Goal: Task Accomplishment & Management: Manage account settings

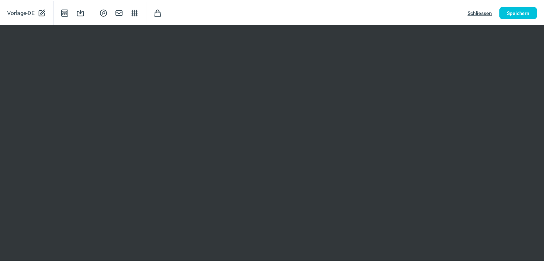
scroll to position [610, 0]
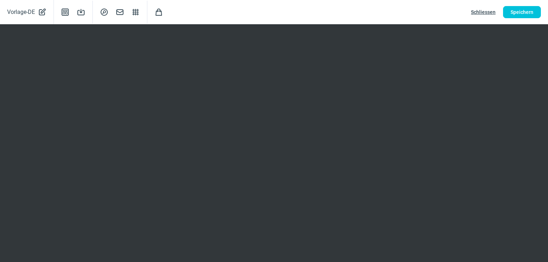
click at [491, 13] on span "Schliessen" at bounding box center [483, 11] width 25 height 11
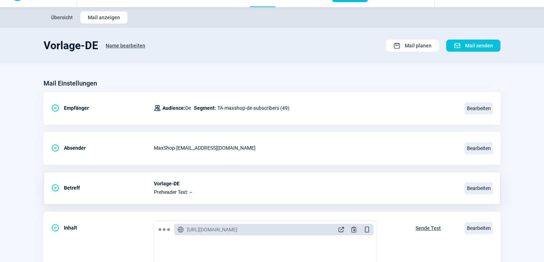
scroll to position [0, 0]
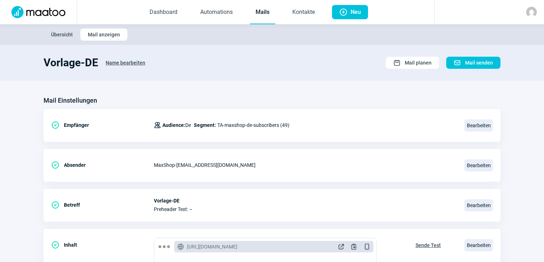
click at [59, 33] on span "Übersicht" at bounding box center [62, 34] width 22 height 11
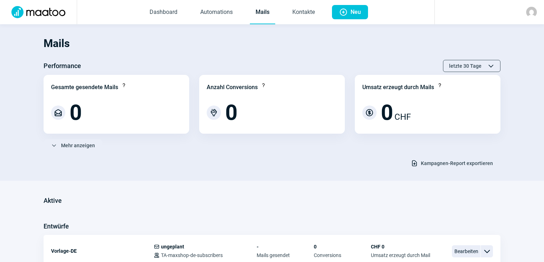
click at [530, 11] on img at bounding box center [531, 12] width 11 height 11
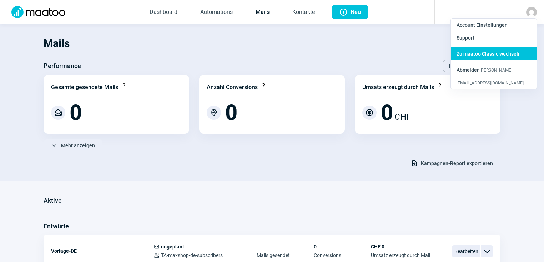
click at [479, 54] on span "Zu maatoo Classic wechseln" at bounding box center [489, 54] width 64 height 6
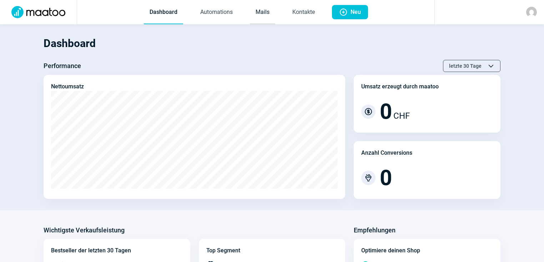
click at [270, 13] on link "Mails" at bounding box center [262, 13] width 25 height 24
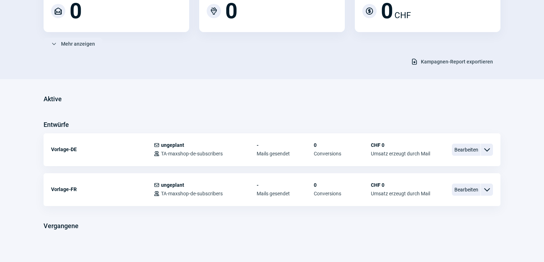
scroll to position [107, 0]
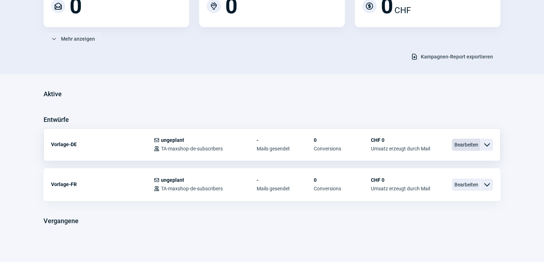
click at [474, 144] on span "Bearbeiten" at bounding box center [466, 145] width 29 height 12
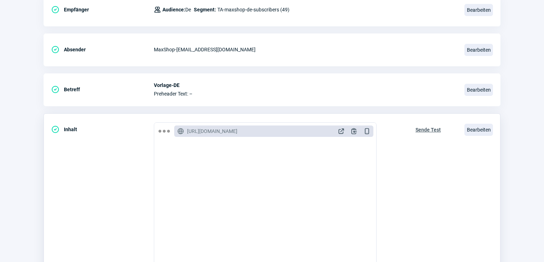
scroll to position [199, 0]
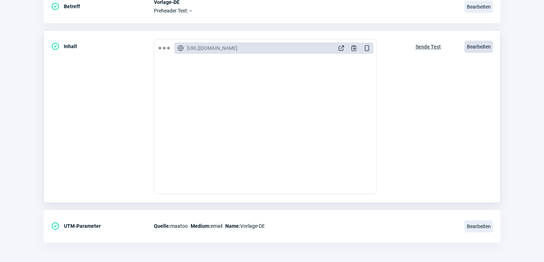
click at [476, 43] on span "Bearbeiten" at bounding box center [478, 47] width 29 height 12
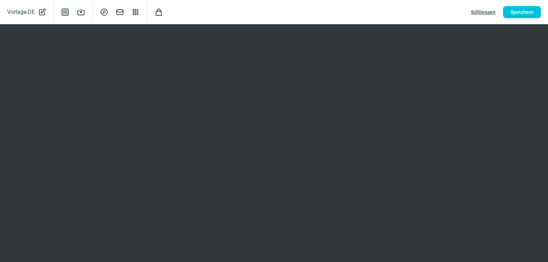
click at [520, 4] on div "Vorlage-DE PencilAlt icon Template icon Save icon SearchCircle icon Mail icon S…" at bounding box center [274, 12] width 548 height 24
click at [518, 10] on span "Speichern" at bounding box center [522, 11] width 23 height 11
click at [488, 10] on span "Schliessen" at bounding box center [483, 11] width 25 height 11
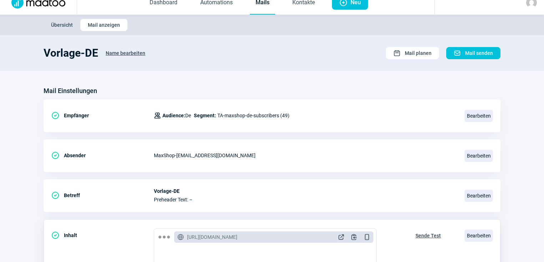
scroll to position [0, 0]
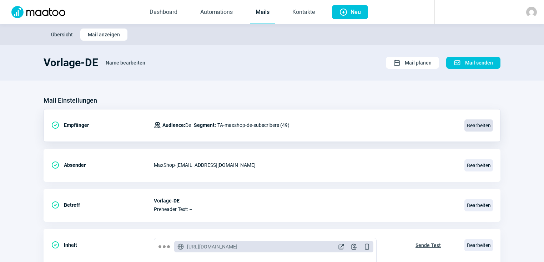
click at [469, 127] on span "Bearbeiten" at bounding box center [478, 126] width 29 height 12
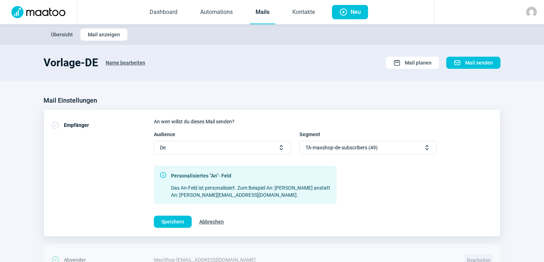
click at [427, 146] on span "Selector icon" at bounding box center [426, 147] width 7 height 7
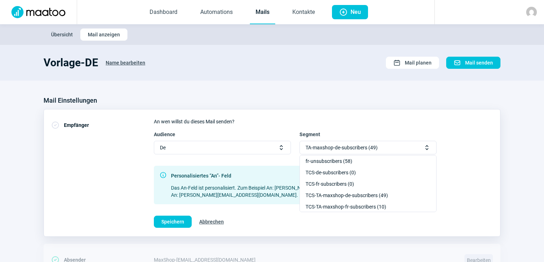
scroll to position [57, 0]
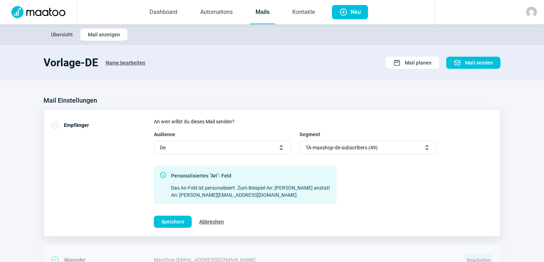
click at [57, 34] on span "Übersicht" at bounding box center [62, 34] width 22 height 11
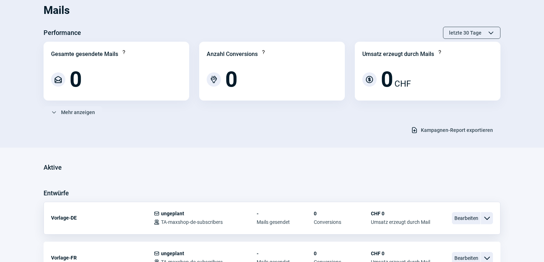
scroll to position [107, 0]
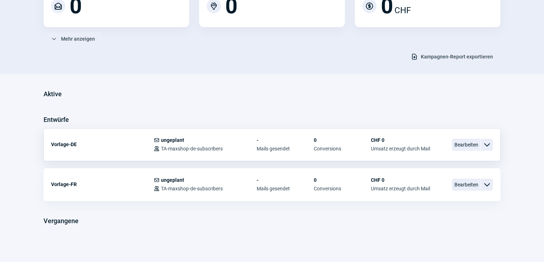
click at [490, 144] on span "ChevronDown icon" at bounding box center [487, 145] width 9 height 9
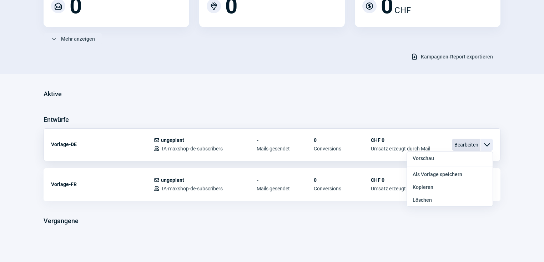
click at [470, 143] on span "Bearbeiten" at bounding box center [466, 145] width 29 height 12
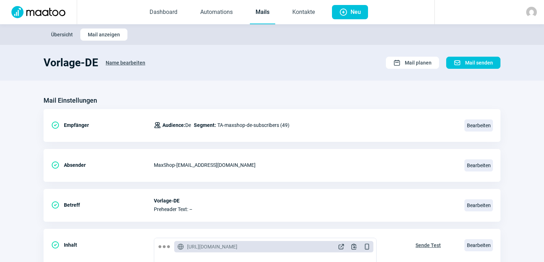
click at [117, 61] on span "Name bearbeiten" at bounding box center [126, 62] width 40 height 11
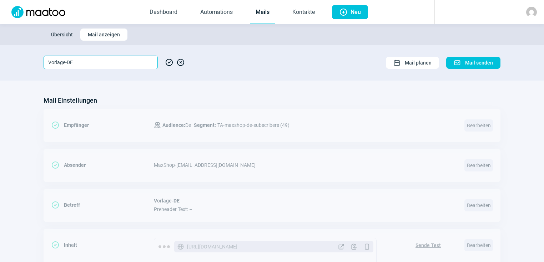
click at [87, 61] on input "Vorlage-DE" at bounding box center [101, 63] width 114 height 14
click at [67, 62] on input "Vorlage-DE" at bounding box center [101, 63] width 114 height 14
type input "Vorlage-Produkte-DE"
click at [168, 62] on span "CheckCircle icon" at bounding box center [169, 63] width 9 height 14
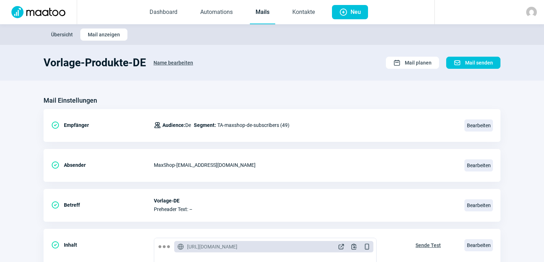
click at [54, 32] on span "Übersicht" at bounding box center [62, 34] width 22 height 11
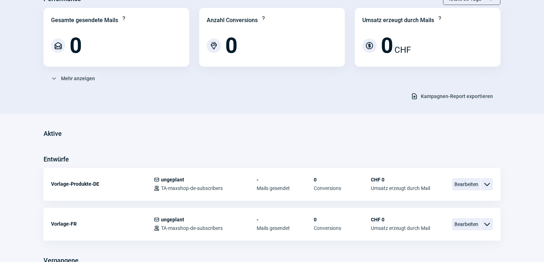
scroll to position [86, 0]
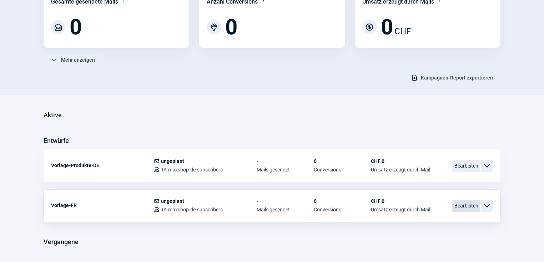
click at [463, 204] on span "Bearbeiten" at bounding box center [466, 206] width 29 height 12
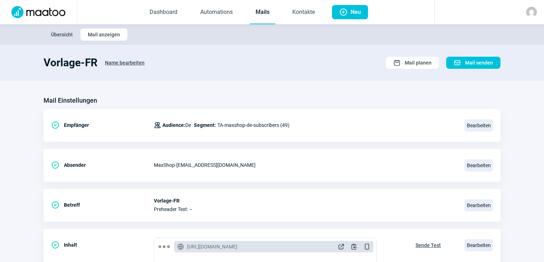
click at [114, 62] on span "Name bearbeiten" at bounding box center [125, 62] width 40 height 11
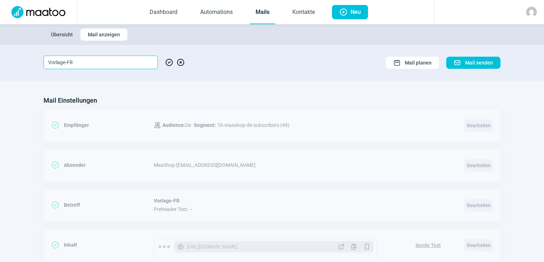
click at [67, 62] on input "Vorlage-FR" at bounding box center [101, 63] width 114 height 14
type input "Vorlage-Produkte-FR"
click at [169, 61] on span "CheckCircle icon" at bounding box center [169, 63] width 9 height 14
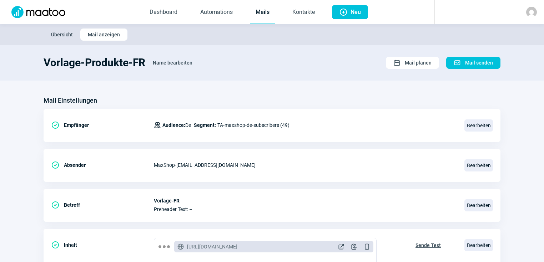
click at [58, 33] on span "Übersicht" at bounding box center [62, 34] width 22 height 11
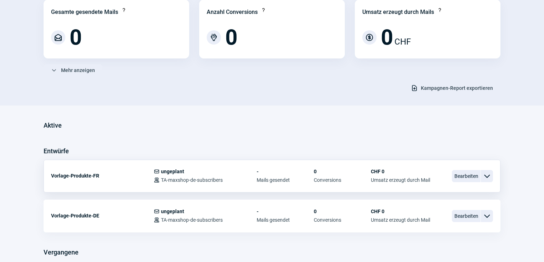
scroll to position [86, 0]
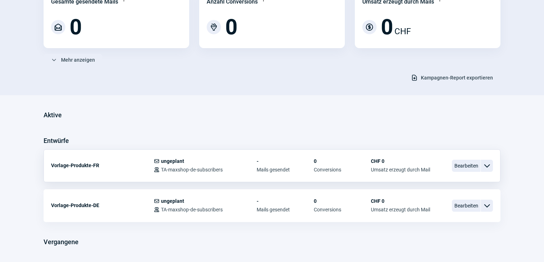
click at [486, 164] on span "ChevronDown icon" at bounding box center [487, 166] width 9 height 9
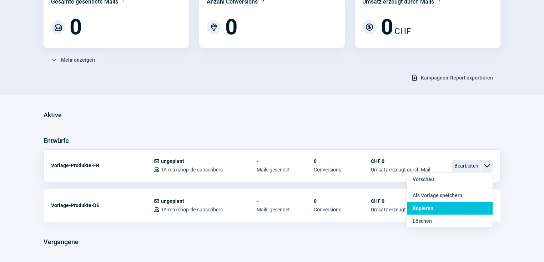
click at [431, 208] on span "Kopieren" at bounding box center [423, 209] width 21 height 6
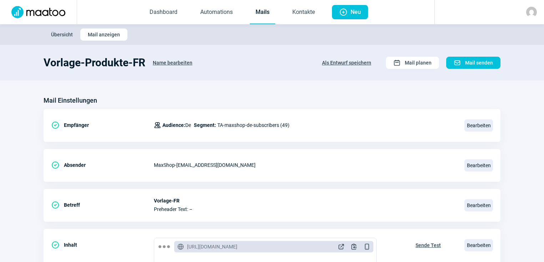
click at [165, 62] on span "Name bearbeiten" at bounding box center [173, 62] width 40 height 11
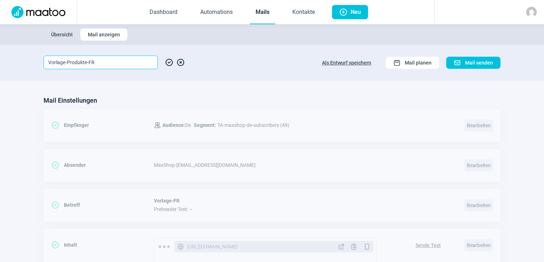
click at [86, 62] on input "Vorlage-Produkte-FR" at bounding box center [101, 63] width 114 height 14
type input "Vorlage-TCS-Teasing-FR"
click at [167, 63] on span "CheckCircle icon" at bounding box center [169, 63] width 9 height 14
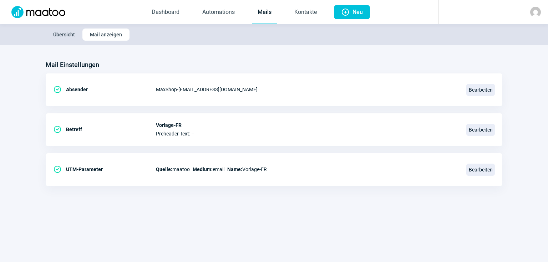
click at [64, 34] on span "Übersicht" at bounding box center [64, 34] width 22 height 11
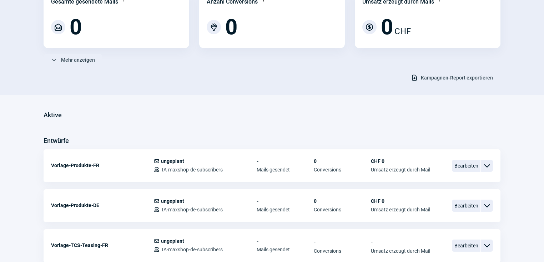
scroll to position [114, 0]
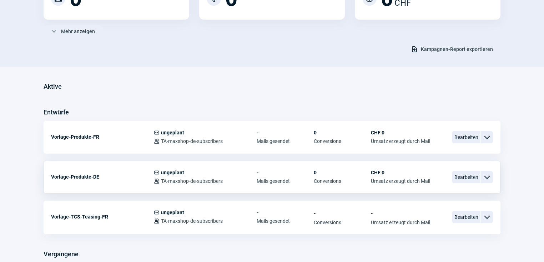
click at [489, 176] on span "ChevronDown icon" at bounding box center [487, 177] width 9 height 9
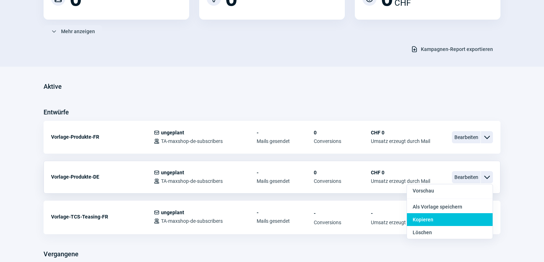
click at [437, 217] on div "Kopieren" at bounding box center [450, 219] width 86 height 13
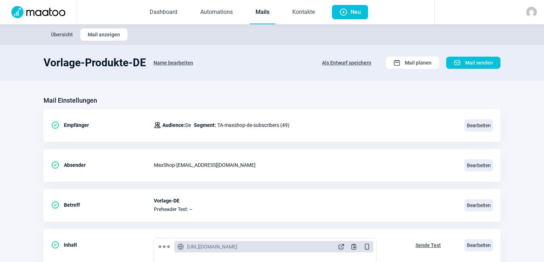
click at [170, 62] on span "Name bearbeiten" at bounding box center [174, 62] width 40 height 11
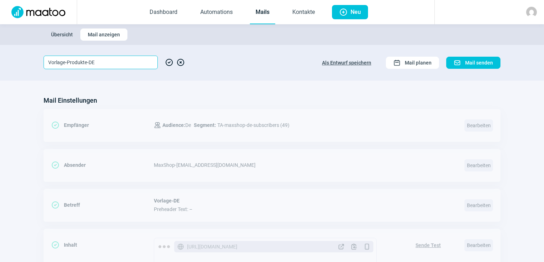
click at [86, 61] on input "Vorlage-Produkte-DE" at bounding box center [101, 63] width 114 height 14
type input "Vorlage-TCS-Teasing-DE"
click at [167, 61] on span "CheckCircle icon" at bounding box center [169, 63] width 9 height 14
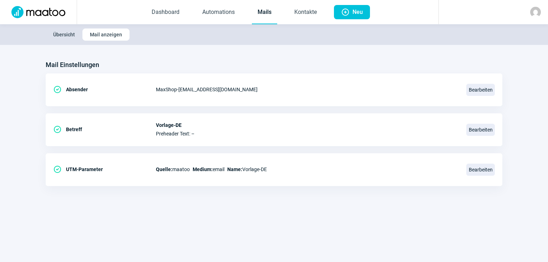
click at [68, 34] on span "Übersicht" at bounding box center [64, 34] width 22 height 11
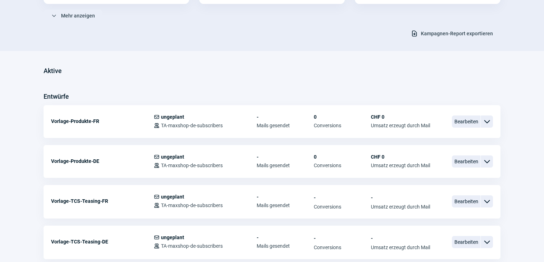
scroll to position [143, 0]
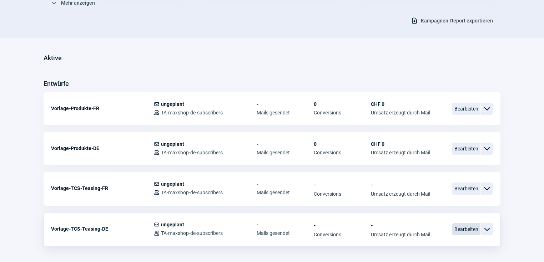
click at [464, 228] on span "Bearbeiten" at bounding box center [466, 229] width 29 height 12
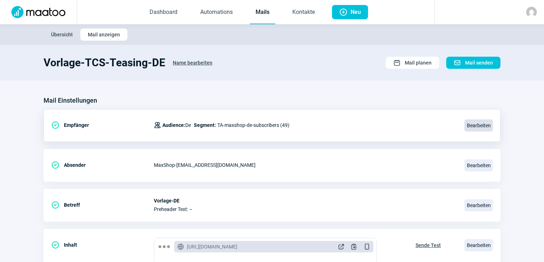
click at [473, 125] on span "Bearbeiten" at bounding box center [478, 126] width 29 height 12
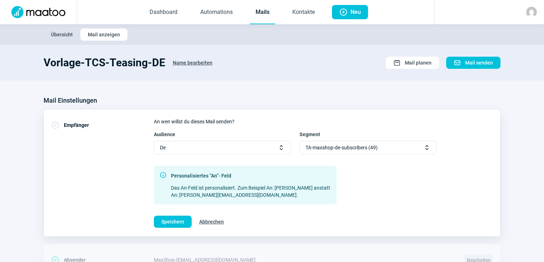
click at [429, 148] on span "Selector icon" at bounding box center [426, 147] width 7 height 7
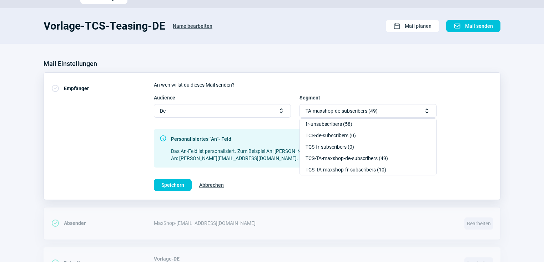
scroll to position [86, 0]
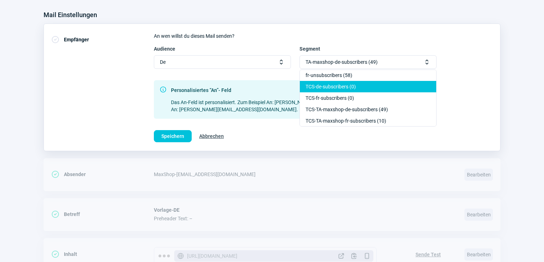
click at [349, 87] on div "TCS-de-subscribers (0)" at bounding box center [368, 86] width 136 height 11
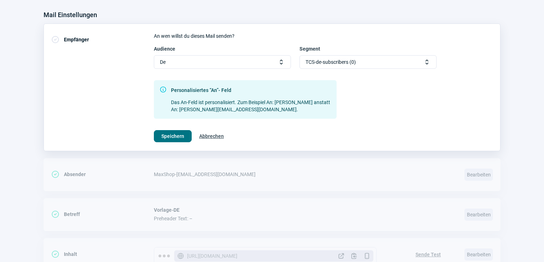
click at [180, 136] on span "Speichern" at bounding box center [172, 136] width 23 height 11
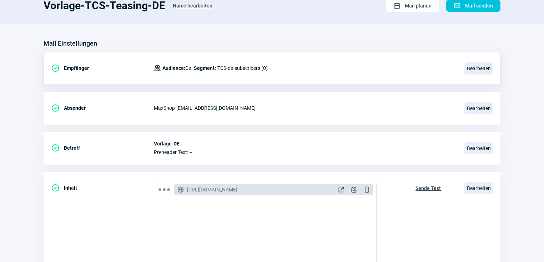
scroll to position [0, 0]
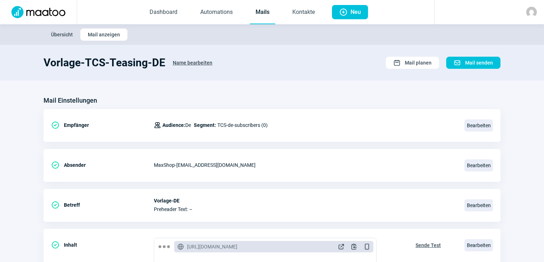
click at [60, 35] on span "Übersicht" at bounding box center [62, 34] width 22 height 11
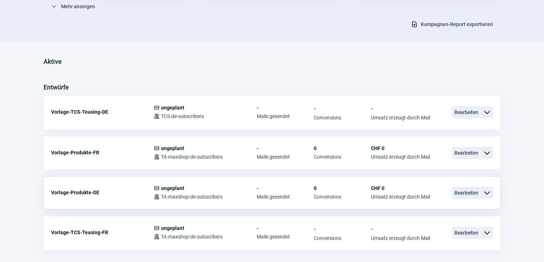
scroll to position [171, 0]
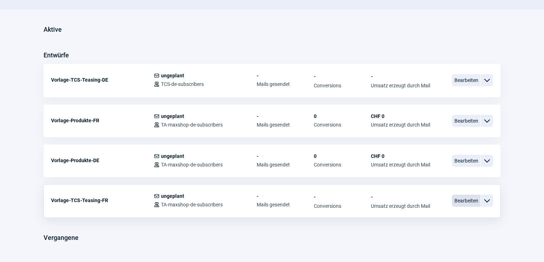
click at [466, 198] on span "Bearbeiten" at bounding box center [466, 201] width 29 height 12
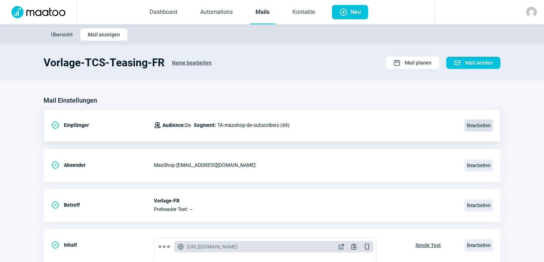
click at [471, 124] on span "Bearbeiten" at bounding box center [478, 126] width 29 height 12
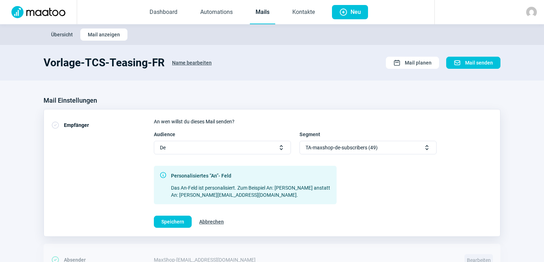
click at [396, 149] on div "TA-maxshop-de-subscribers (49) Selector icon" at bounding box center [368, 148] width 137 height 14
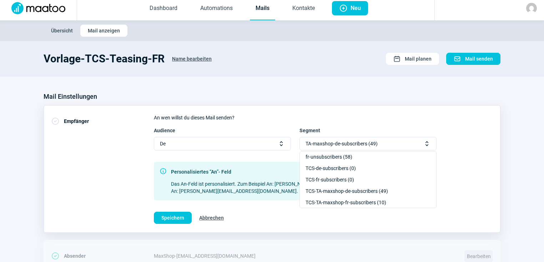
scroll to position [29, 0]
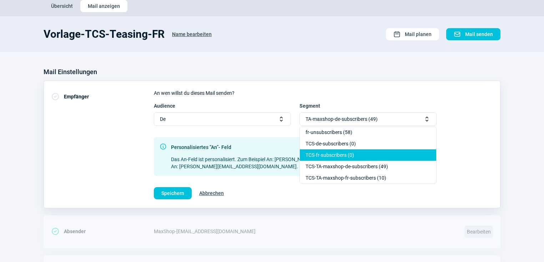
click at [344, 156] on div "TCS-fr-subscribers (0)" at bounding box center [368, 155] width 136 height 11
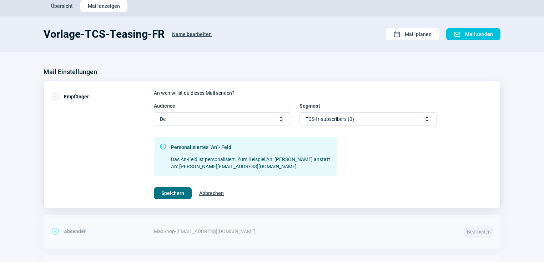
click at [155, 192] on button "Speichern" at bounding box center [173, 193] width 38 height 12
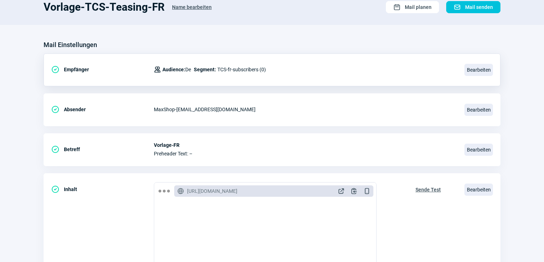
scroll to position [0, 0]
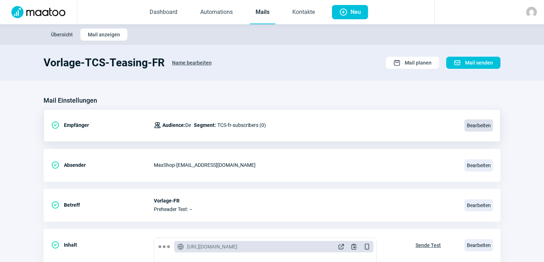
click at [476, 127] on span "Bearbeiten" at bounding box center [478, 126] width 29 height 12
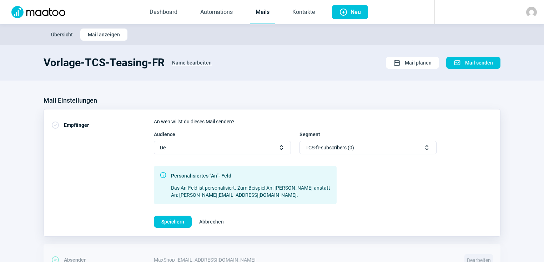
click at [282, 149] on span "Selector icon" at bounding box center [281, 147] width 7 height 7
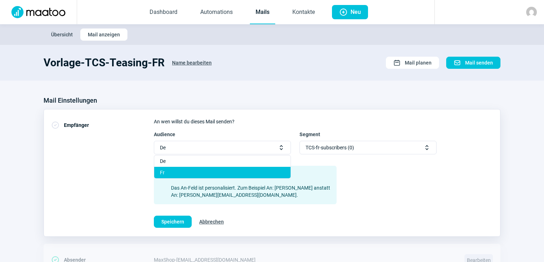
click at [188, 171] on div "Fr" at bounding box center [222, 172] width 136 height 11
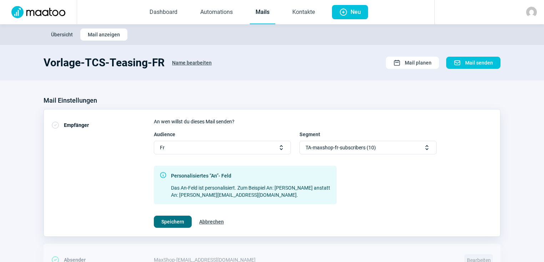
click at [180, 220] on span "Speichern" at bounding box center [172, 221] width 23 height 11
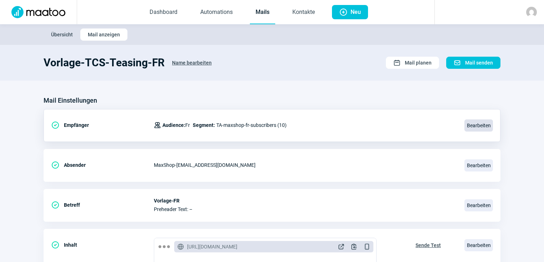
click at [484, 126] on span "Bearbeiten" at bounding box center [478, 126] width 29 height 12
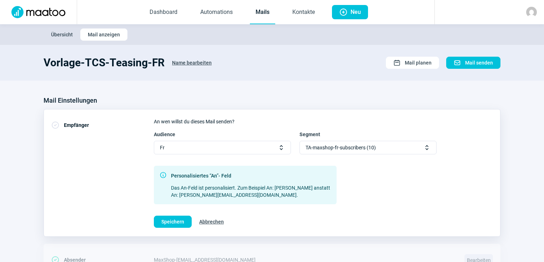
click at [350, 148] on span "TA-maxshop-fr-subscribers (10)" at bounding box center [341, 147] width 70 height 13
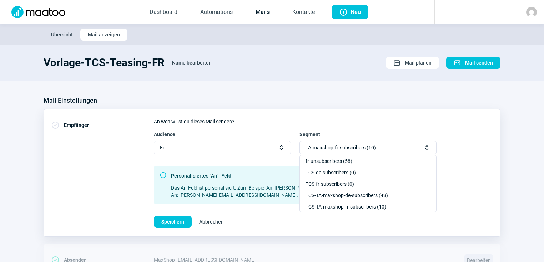
scroll to position [57, 0]
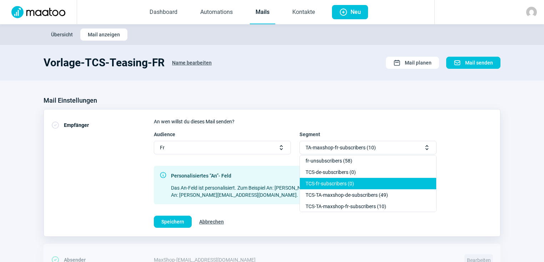
click at [338, 182] on div "TCS-fr-subscribers (0)" at bounding box center [368, 183] width 136 height 11
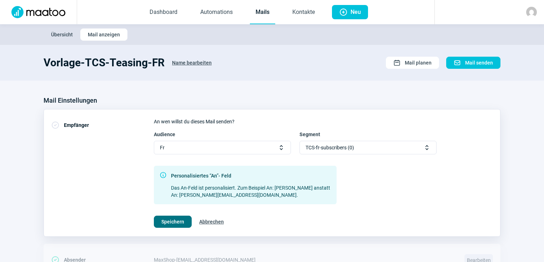
click at [163, 219] on span "Speichern" at bounding box center [172, 221] width 23 height 11
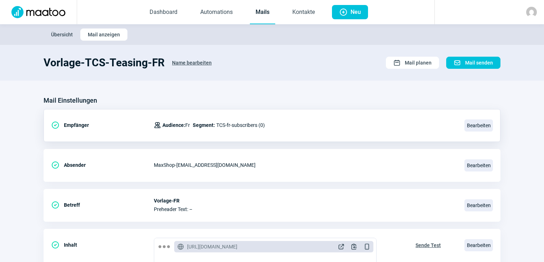
click at [65, 34] on span "Übersicht" at bounding box center [62, 34] width 22 height 11
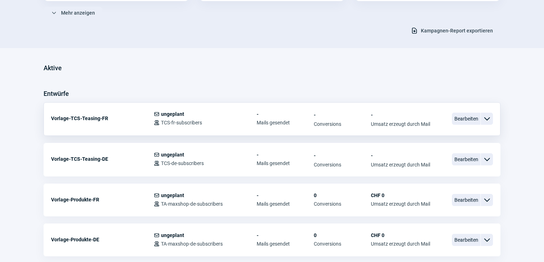
scroll to position [143, 0]
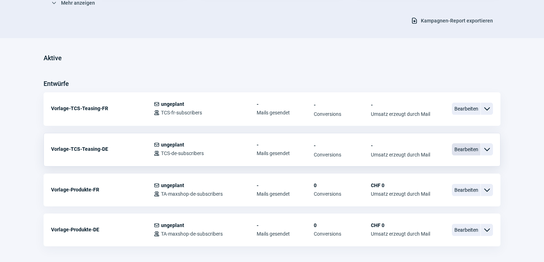
click at [465, 148] on span "Bearbeiten" at bounding box center [466, 150] width 29 height 12
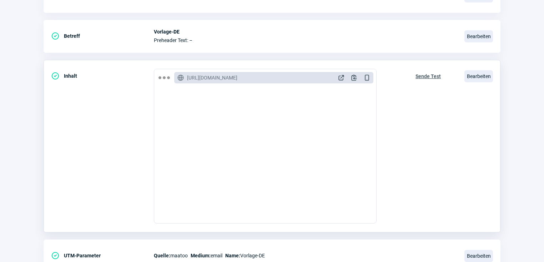
scroll to position [171, 0]
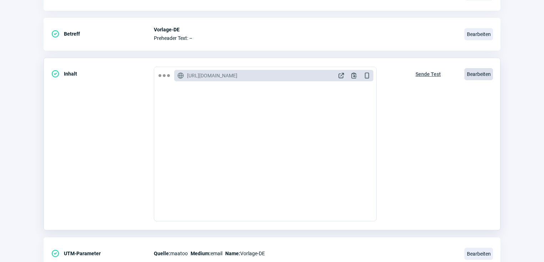
click at [485, 71] on span "Bearbeiten" at bounding box center [478, 74] width 29 height 12
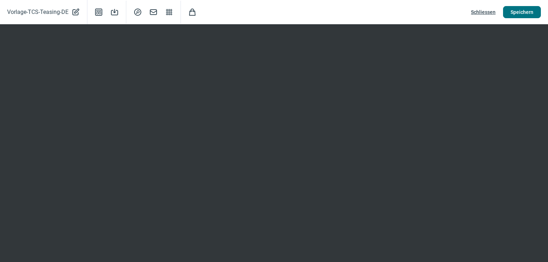
click at [521, 14] on span "Speichern" at bounding box center [522, 11] width 23 height 11
click at [153, 12] on span "Mail icon" at bounding box center [153, 12] width 9 height 9
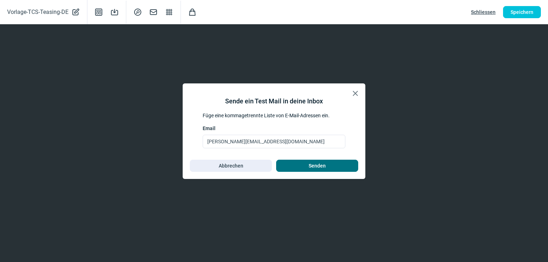
click at [321, 165] on span "Senden" at bounding box center [317, 165] width 17 height 11
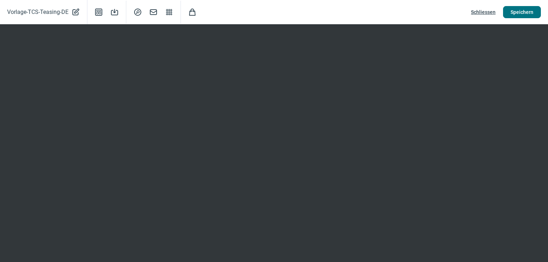
click at [517, 14] on span "Speichern" at bounding box center [522, 11] width 23 height 11
click at [484, 10] on span "Schliessen" at bounding box center [483, 11] width 25 height 11
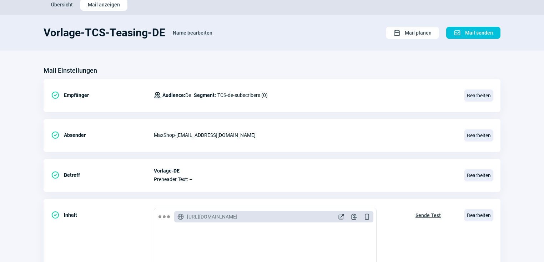
scroll to position [0, 0]
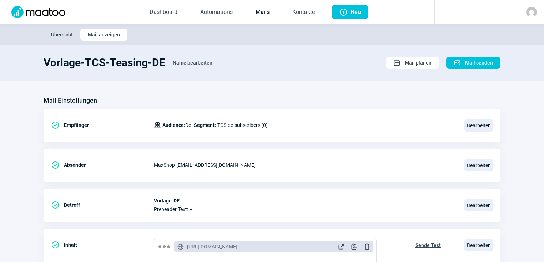
click at [64, 34] on span "Übersicht" at bounding box center [62, 34] width 22 height 11
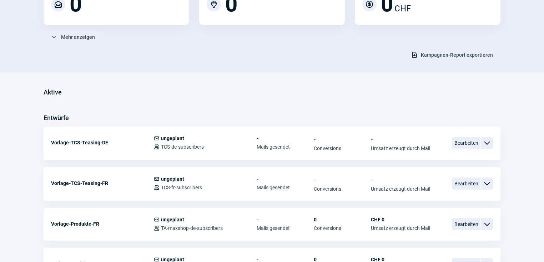
scroll to position [114, 0]
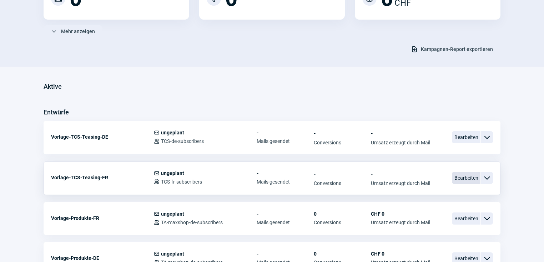
click at [464, 177] on span "Bearbeiten" at bounding box center [466, 178] width 29 height 12
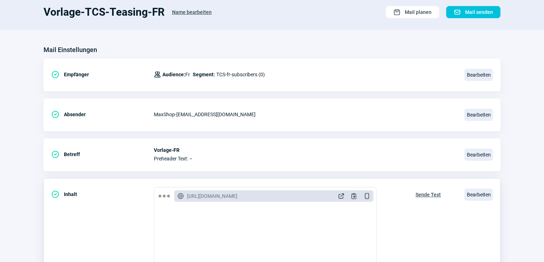
scroll to position [57, 0]
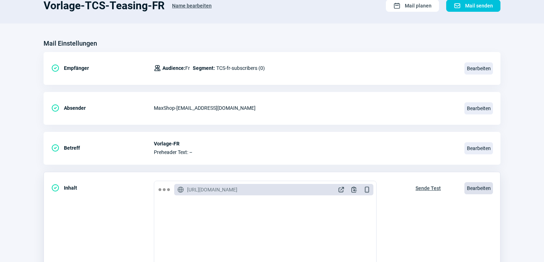
click at [482, 188] on span "Bearbeiten" at bounding box center [478, 188] width 29 height 12
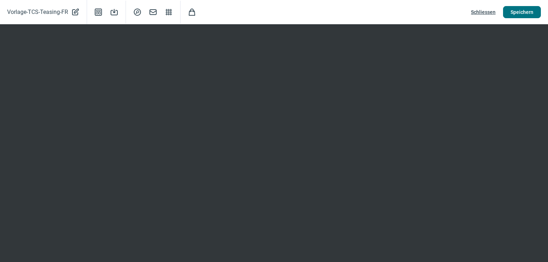
click at [529, 13] on span "Speichern" at bounding box center [522, 11] width 23 height 11
click at [486, 12] on span "Schliessen" at bounding box center [483, 11] width 25 height 11
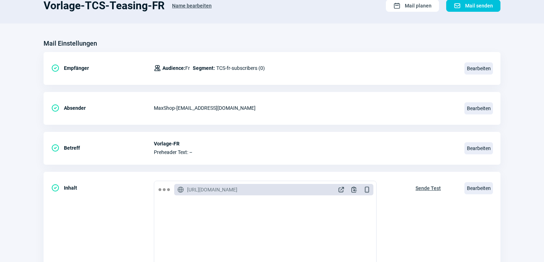
scroll to position [0, 0]
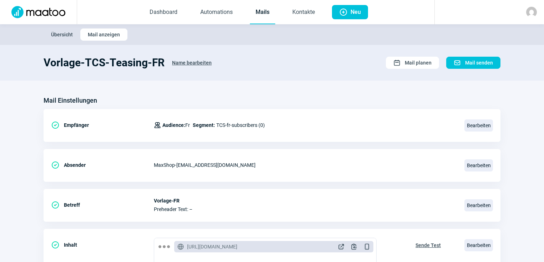
click at [60, 33] on span "Übersicht" at bounding box center [62, 34] width 22 height 11
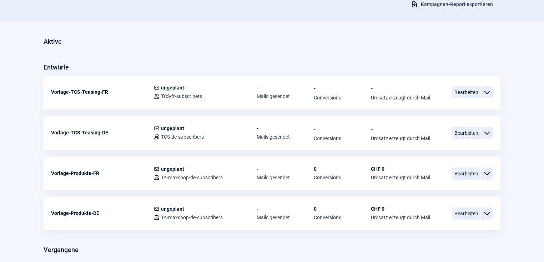
scroll to position [188, 0]
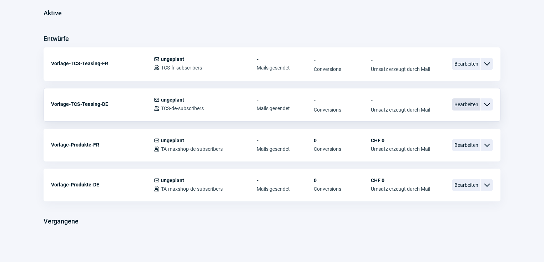
click at [463, 103] on span "Bearbeiten" at bounding box center [466, 105] width 29 height 12
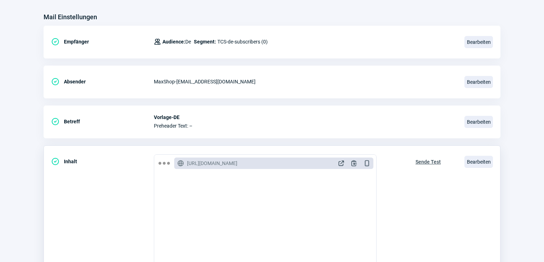
scroll to position [86, 0]
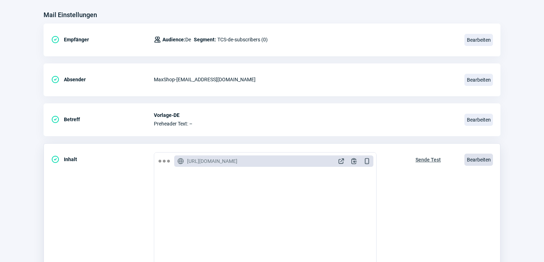
click at [478, 157] on span "Bearbeiten" at bounding box center [478, 160] width 29 height 12
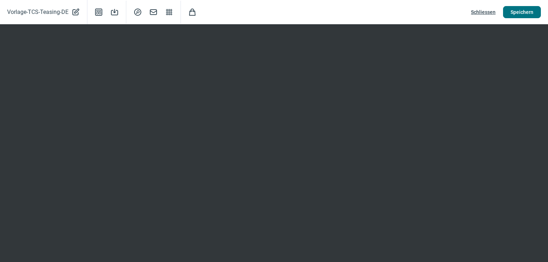
click at [524, 12] on span "Speichern" at bounding box center [522, 11] width 23 height 11
click at [481, 12] on span "Schliessen" at bounding box center [483, 11] width 25 height 11
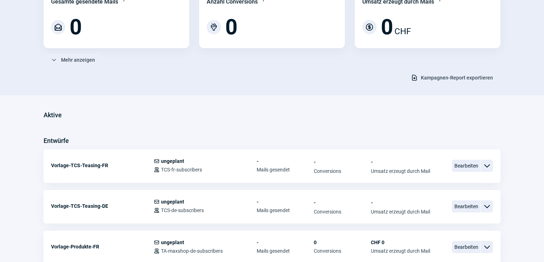
scroll to position [188, 0]
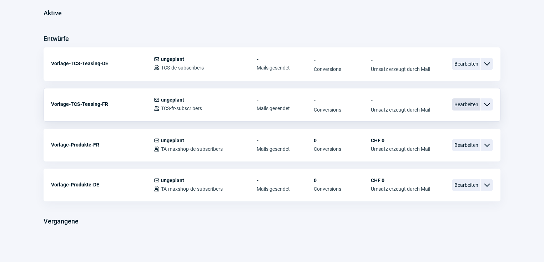
click at [468, 101] on span "Bearbeiten" at bounding box center [466, 105] width 29 height 12
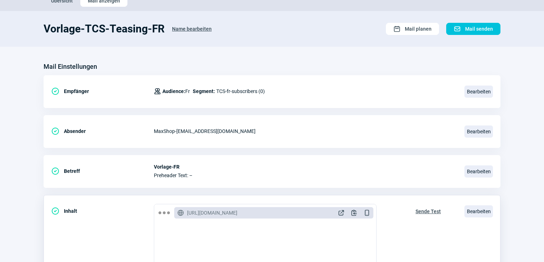
scroll to position [57, 0]
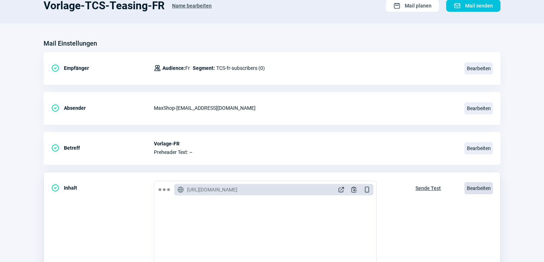
click at [485, 186] on span "Bearbeiten" at bounding box center [478, 188] width 29 height 12
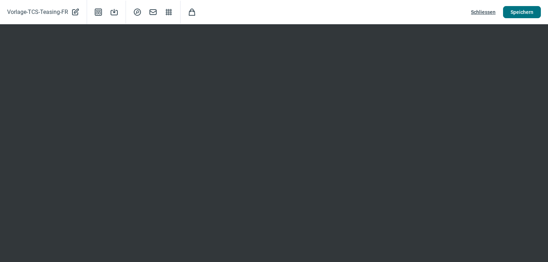
click at [524, 12] on span "Speichern" at bounding box center [522, 11] width 23 height 11
click at [486, 11] on span "Schliessen" at bounding box center [483, 11] width 25 height 11
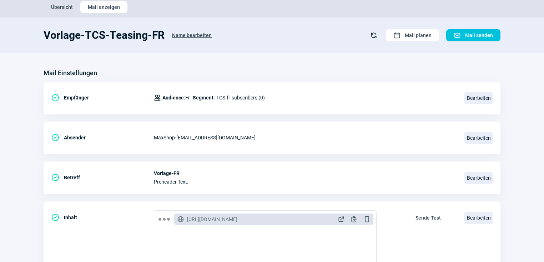
scroll to position [0, 0]
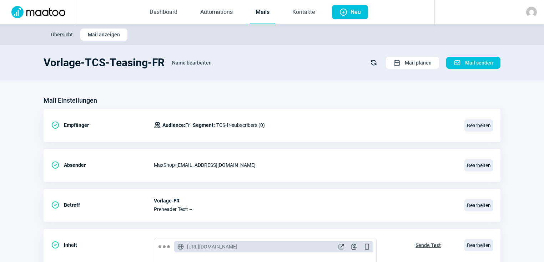
click at [67, 31] on span "Übersicht" at bounding box center [62, 34] width 22 height 11
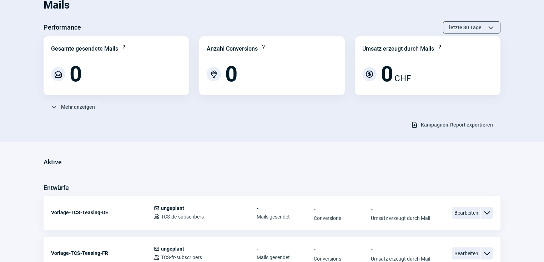
scroll to position [114, 0]
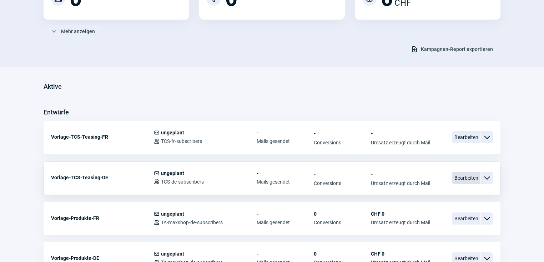
click at [464, 176] on span "Bearbeiten" at bounding box center [466, 178] width 29 height 12
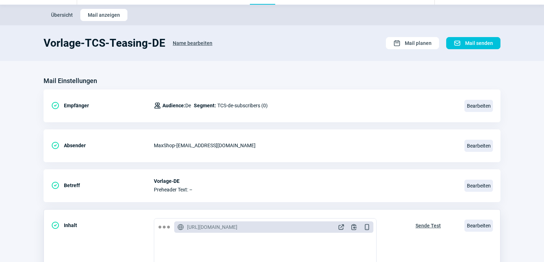
scroll to position [29, 0]
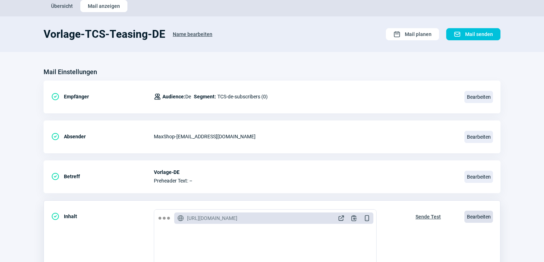
click at [480, 213] on span "Bearbeiten" at bounding box center [478, 217] width 29 height 12
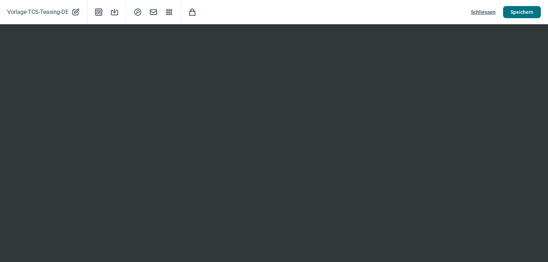
click at [514, 14] on span "Speichern" at bounding box center [522, 11] width 23 height 11
click at [480, 11] on span "Schliessen" at bounding box center [483, 11] width 25 height 11
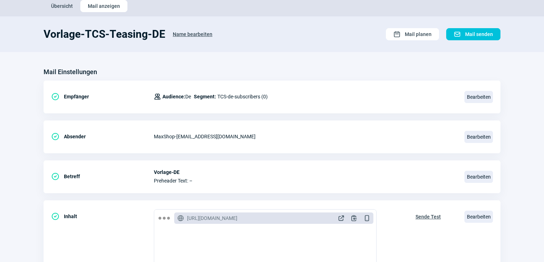
click at [62, 4] on span "Übersicht" at bounding box center [62, 5] width 22 height 11
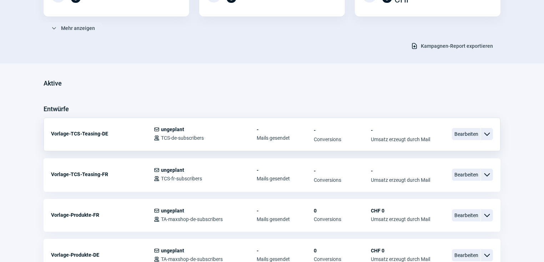
scroll to position [143, 0]
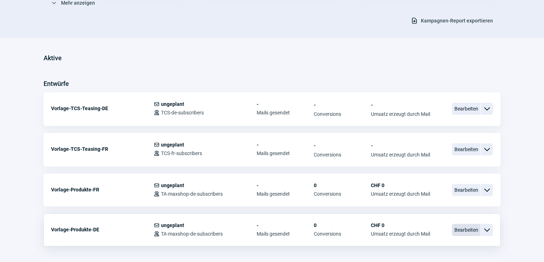
click at [467, 226] on span "Bearbeiten" at bounding box center [466, 230] width 29 height 12
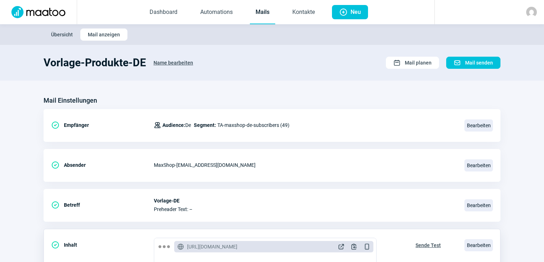
scroll to position [86, 0]
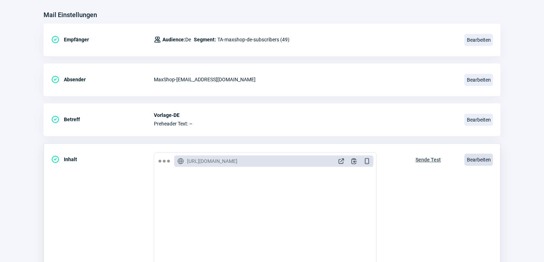
click at [473, 155] on span "Bearbeiten" at bounding box center [478, 160] width 29 height 12
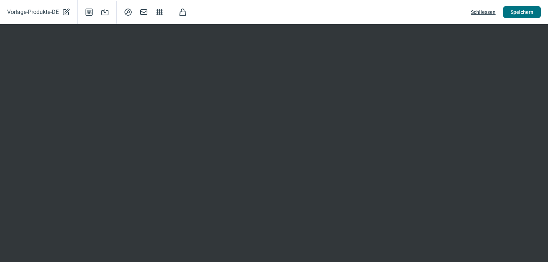
click at [524, 12] on span "Speichern" at bounding box center [522, 11] width 23 height 11
click at [484, 14] on span "Schliessen" at bounding box center [483, 11] width 25 height 11
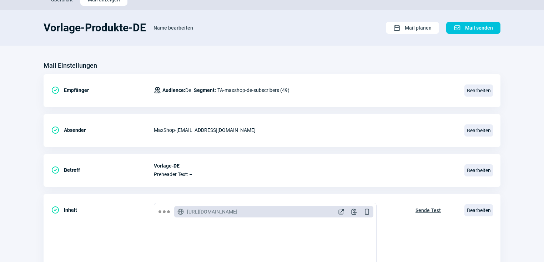
scroll to position [0, 0]
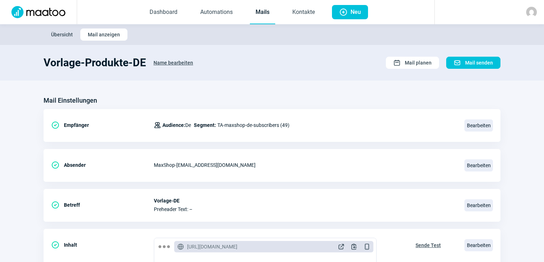
click at [63, 36] on span "Übersicht" at bounding box center [62, 34] width 22 height 11
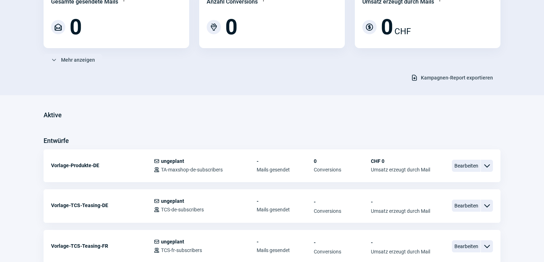
scroll to position [143, 0]
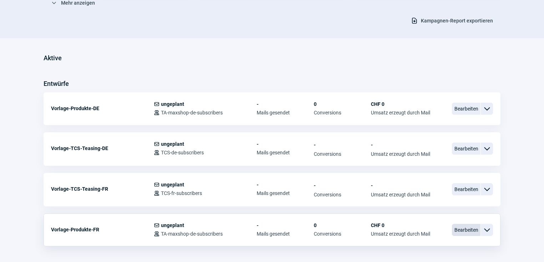
click at [468, 231] on span "Bearbeiten" at bounding box center [466, 230] width 29 height 12
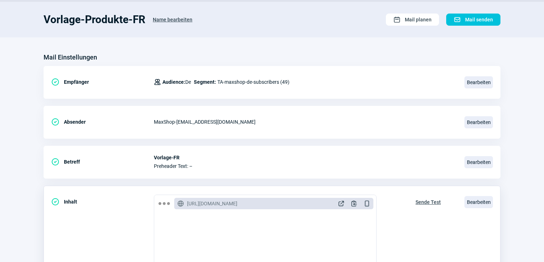
scroll to position [86, 0]
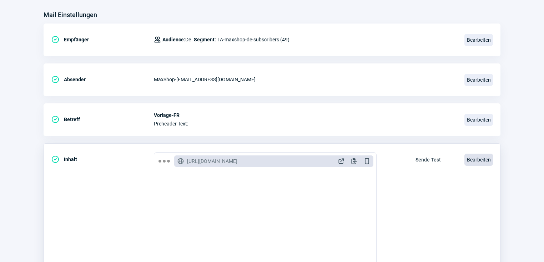
click at [477, 159] on span "Bearbeiten" at bounding box center [478, 160] width 29 height 12
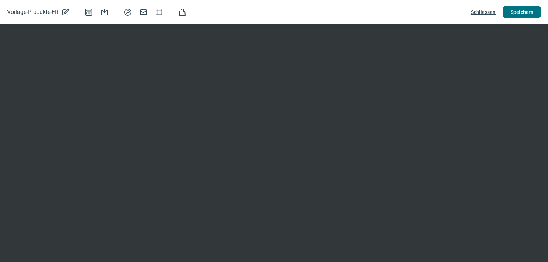
click at [521, 11] on span "Speichern" at bounding box center [522, 11] width 23 height 11
click at [486, 11] on span "Schliessen" at bounding box center [483, 11] width 25 height 11
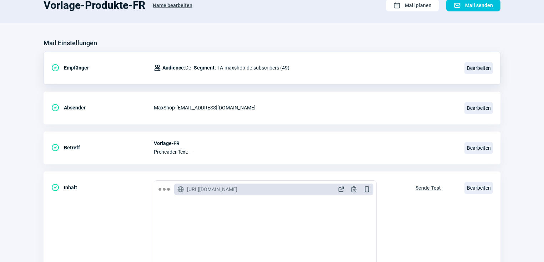
scroll to position [0, 0]
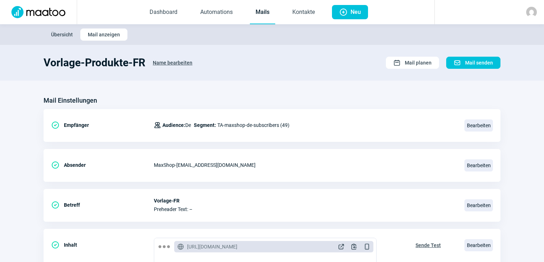
click at [55, 32] on span "Übersicht" at bounding box center [62, 34] width 22 height 11
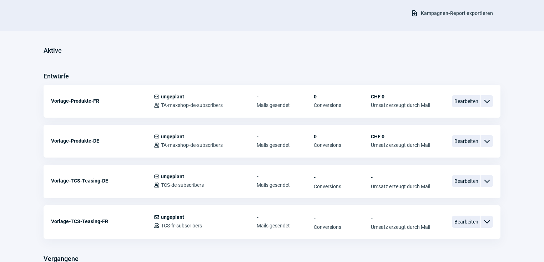
scroll to position [171, 0]
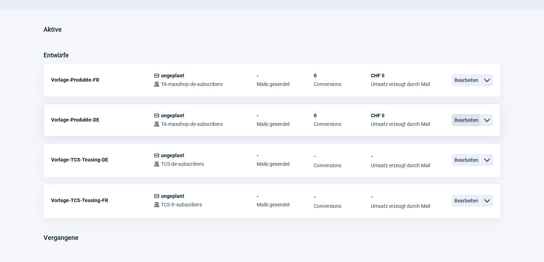
click at [471, 120] on span "Bearbeiten" at bounding box center [466, 120] width 29 height 12
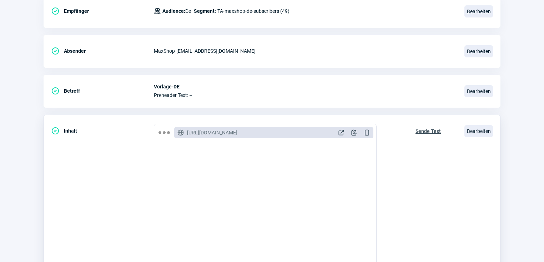
scroll to position [57, 0]
click at [474, 133] on span "Bearbeiten" at bounding box center [478, 131] width 29 height 12
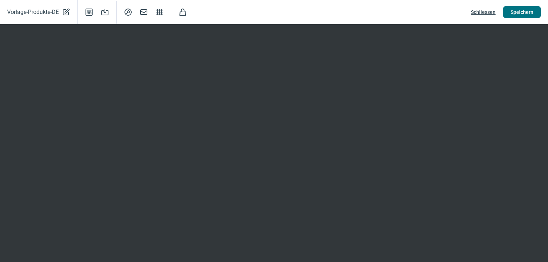
click at [529, 11] on span "Speichern" at bounding box center [522, 11] width 23 height 11
click at [481, 12] on span "Schliessen" at bounding box center [483, 11] width 25 height 11
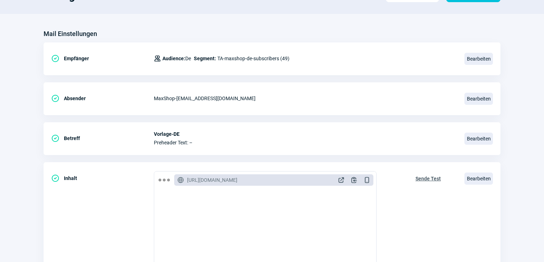
scroll to position [0, 0]
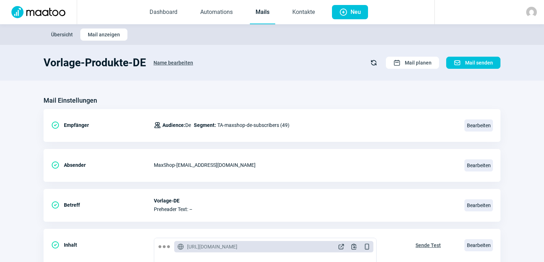
click at [59, 36] on span "Übersicht" at bounding box center [62, 34] width 22 height 11
